Goal: Browse casually: Explore the website without a specific task or goal

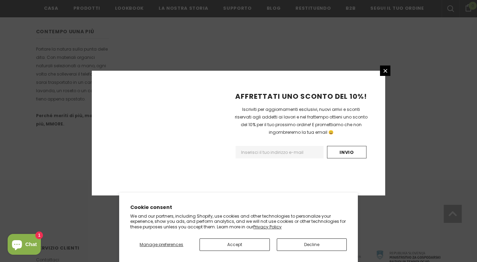
scroll to position [448, 0]
